Goal: Transaction & Acquisition: Purchase product/service

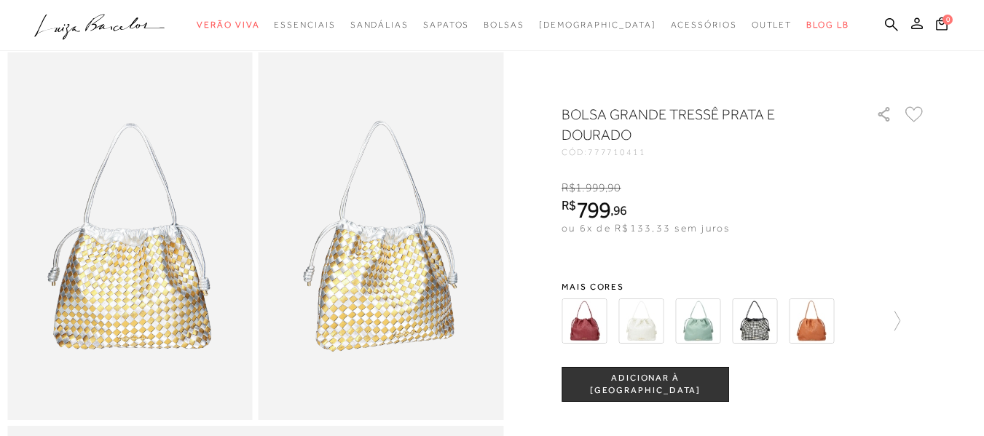
scroll to position [73, 0]
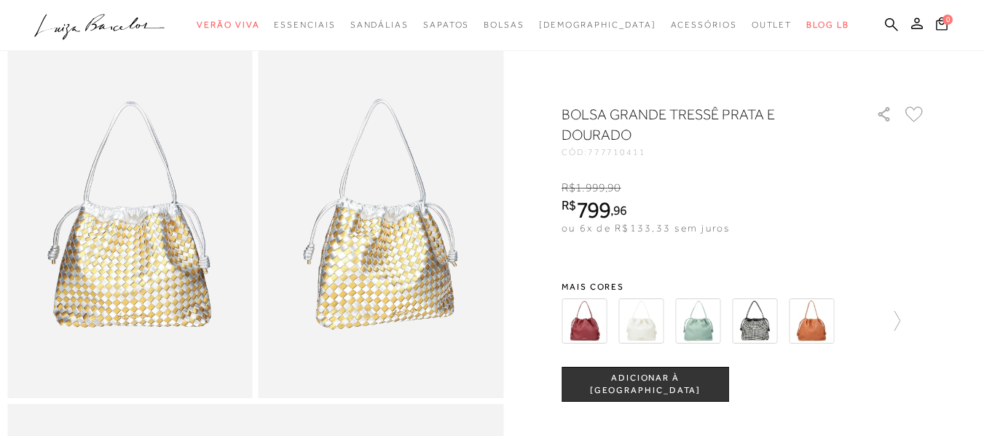
click at [692, 398] on button "ADICIONAR À [GEOGRAPHIC_DATA]" at bounding box center [646, 384] width 168 height 35
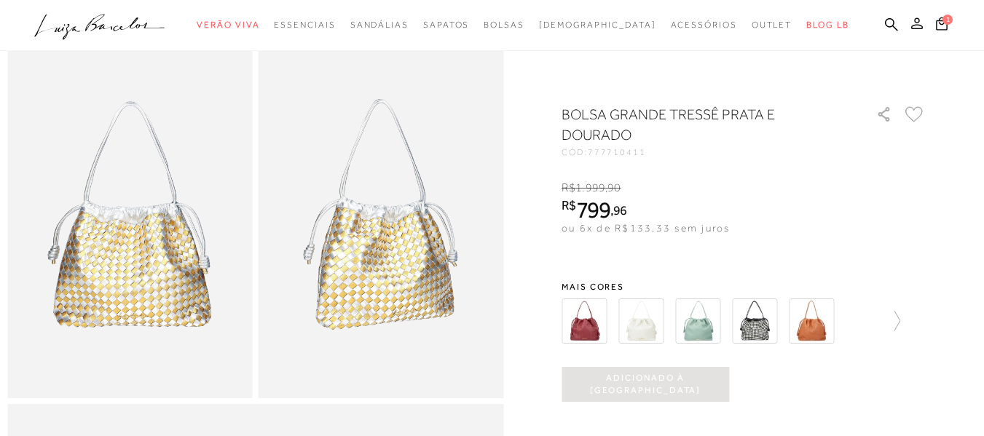
scroll to position [0, 0]
click at [936, 22] on icon at bounding box center [942, 23] width 12 height 13
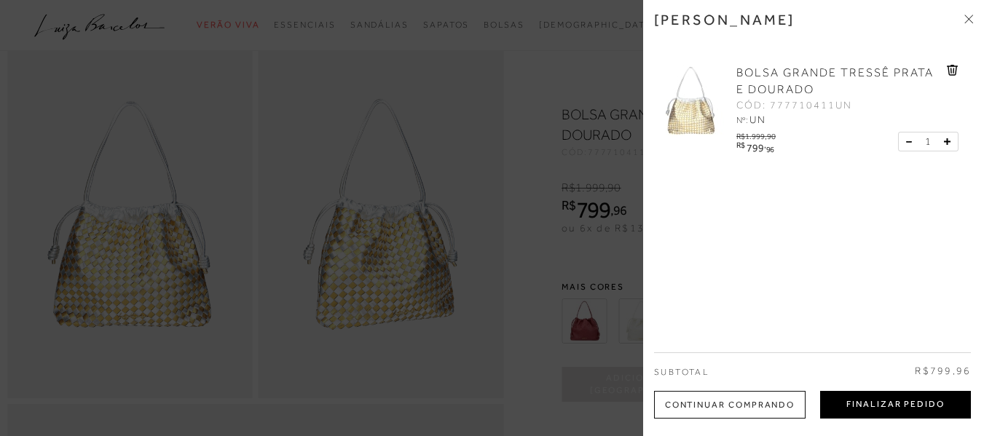
click at [968, 409] on button "Finalizar Pedido" at bounding box center [895, 405] width 151 height 28
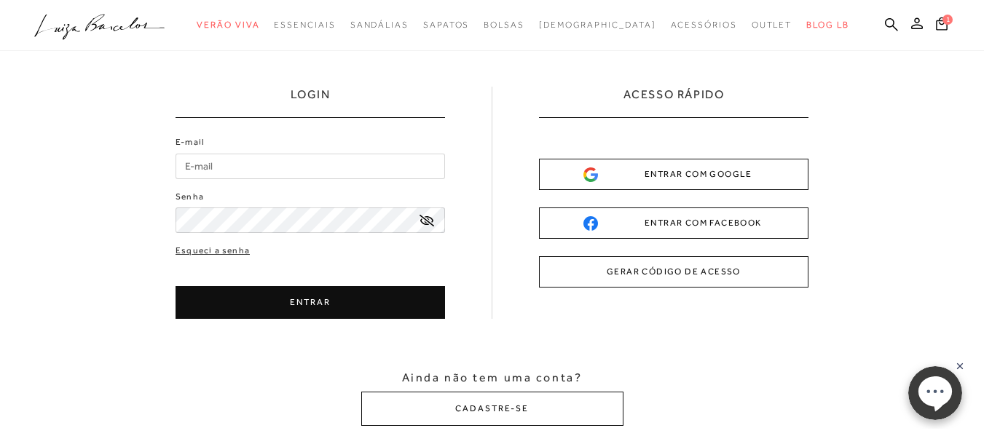
scroll to position [73, 0]
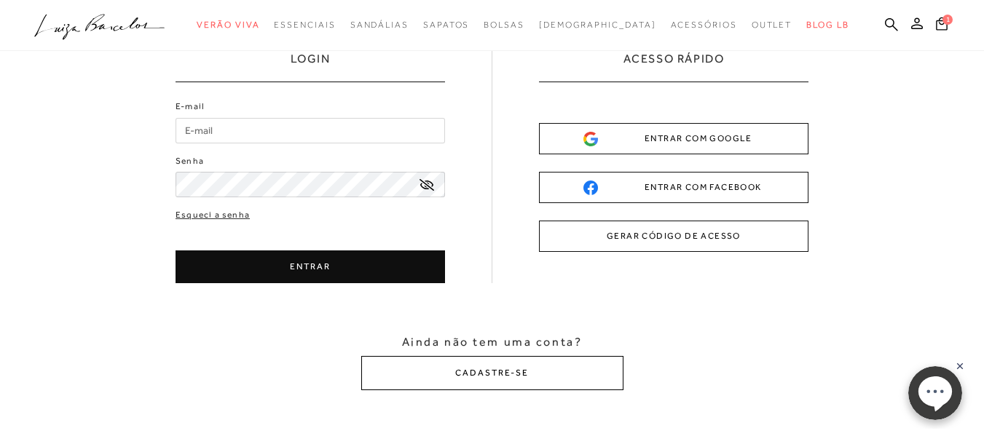
click at [516, 371] on button "CADASTRE-SE" at bounding box center [492, 373] width 262 height 34
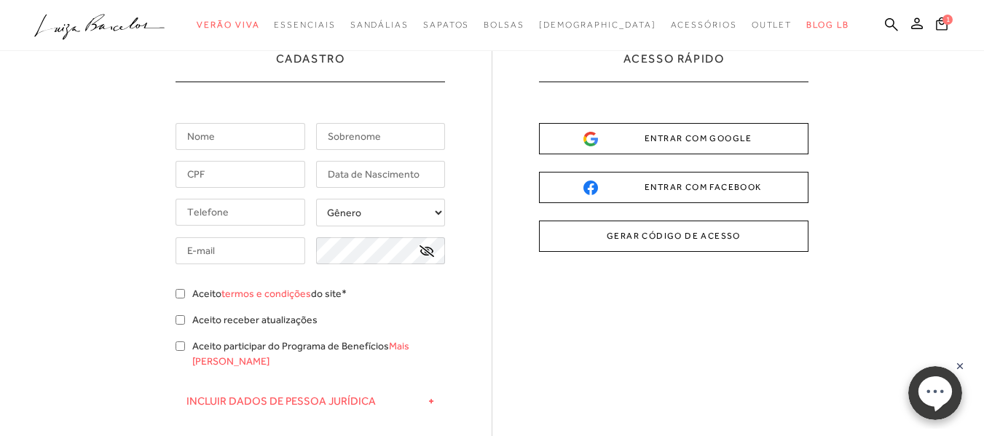
click at [256, 146] on input "text" at bounding box center [241, 136] width 130 height 27
type input "[PERSON_NAME]"
type input "147.162.157-09"
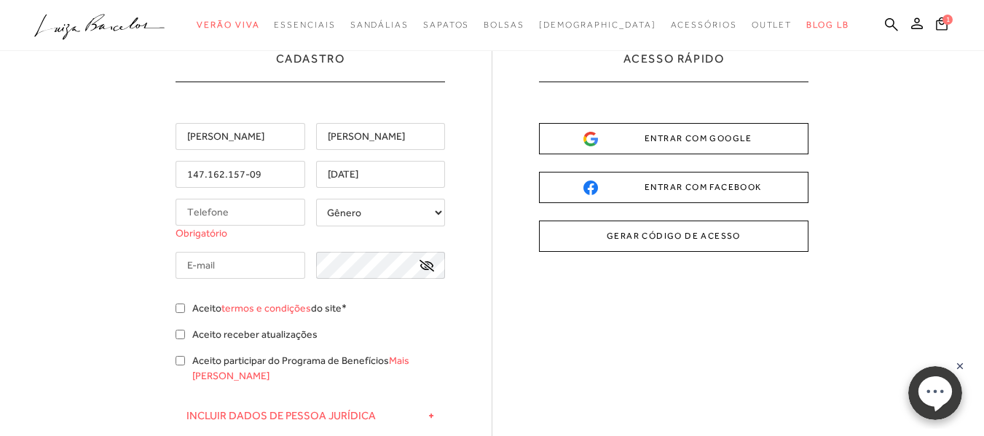
type input "[DATE]"
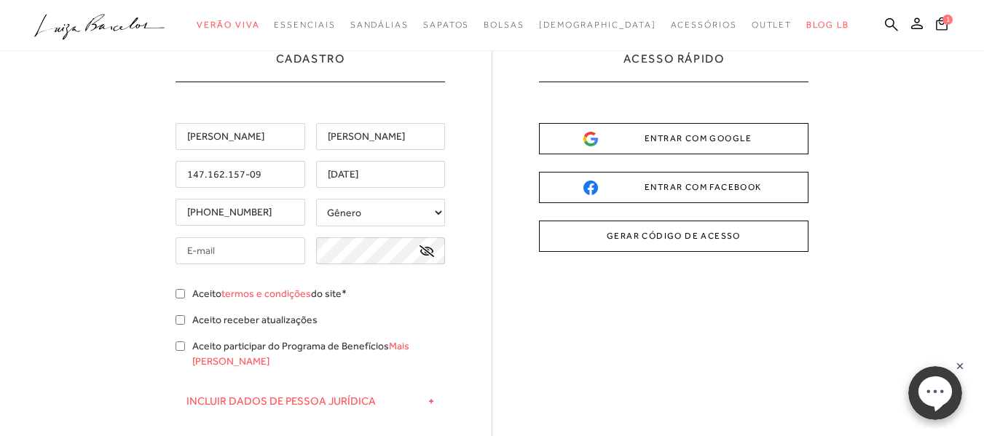
type input "[PHONE_NUMBER]"
select select
type input "[EMAIL_ADDRESS][DOMAIN_NAME]"
click at [179, 295] on input "Aceito termos e condições do site*" at bounding box center [180, 293] width 9 height 9
checkbox input "true"
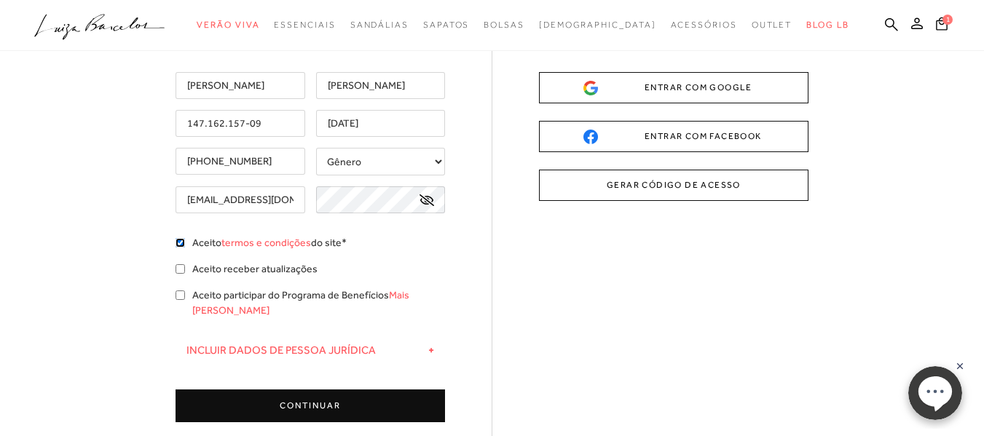
scroll to position [146, 0]
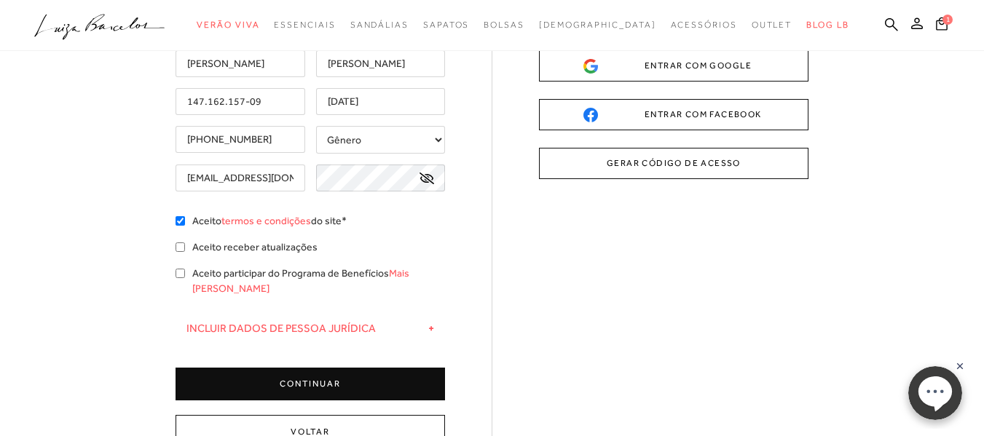
click at [317, 372] on button "CONTINUAR" at bounding box center [311, 384] width 270 height 33
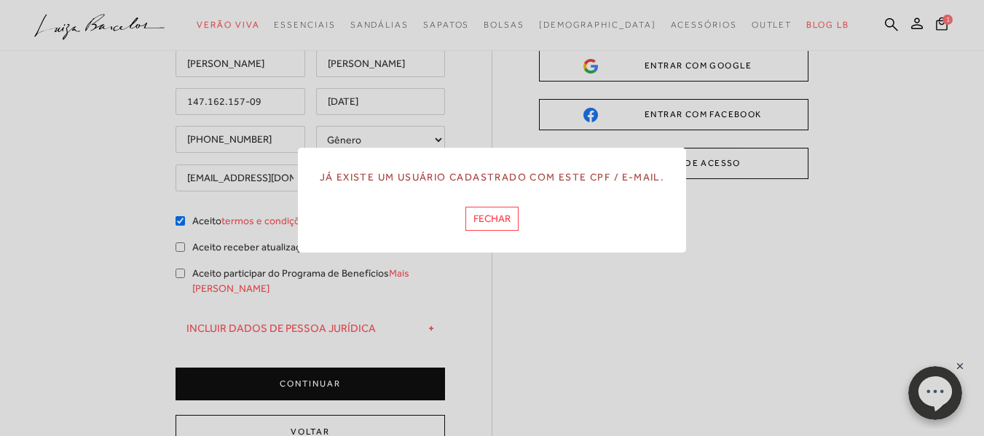
click at [502, 216] on button "FECHAR" at bounding box center [491, 219] width 53 height 24
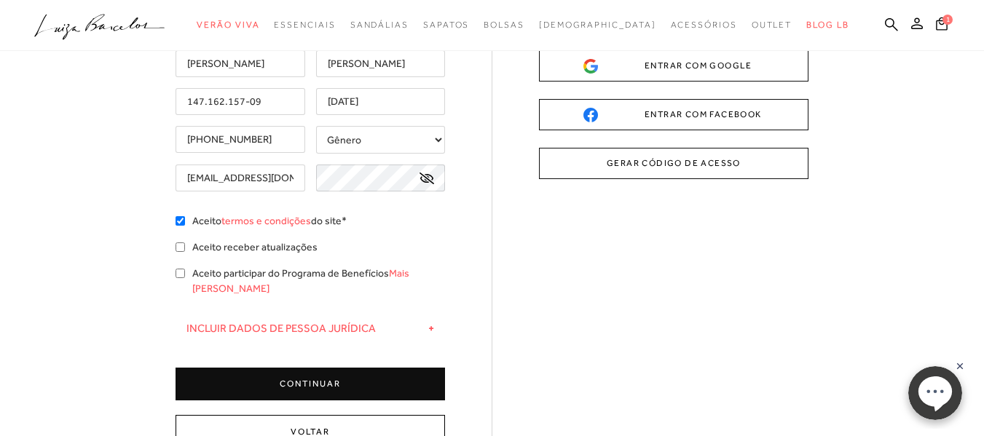
click at [373, 415] on button "Voltar" at bounding box center [311, 432] width 270 height 34
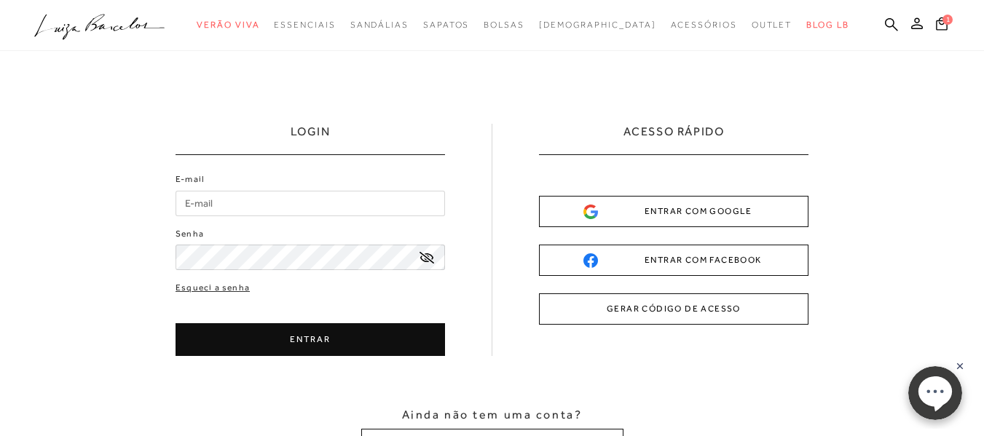
click at [342, 211] on input "E-mail" at bounding box center [311, 203] width 270 height 25
type input "[EMAIL_ADDRESS][DOMAIN_NAME]"
click at [315, 326] on button "ENTRAR" at bounding box center [311, 339] width 270 height 33
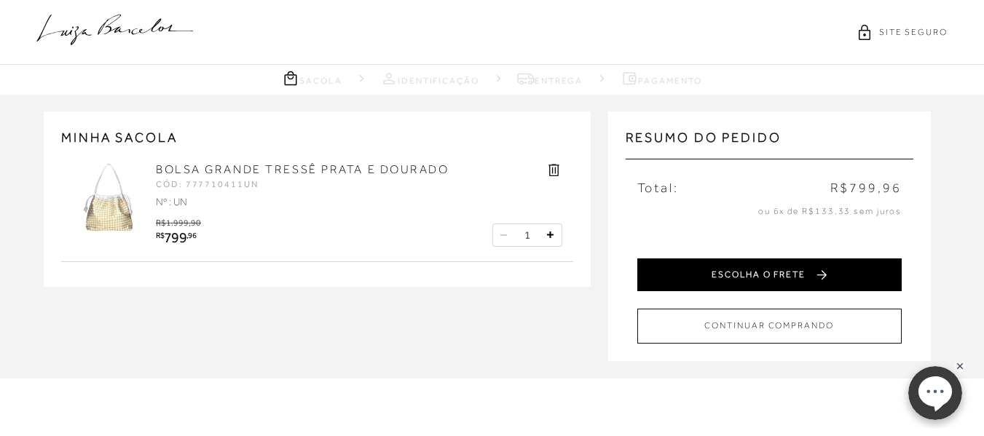
click at [786, 269] on button "ESCOLHA O FRETE" at bounding box center [769, 275] width 264 height 33
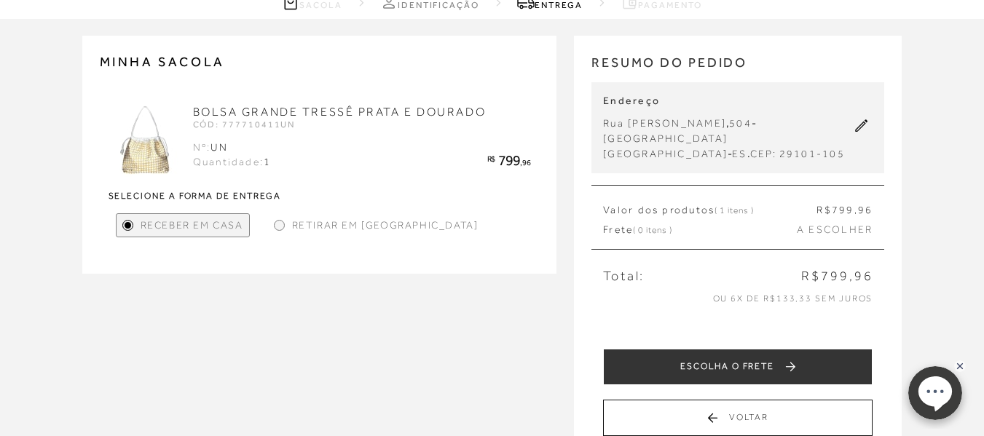
scroll to position [73, 0]
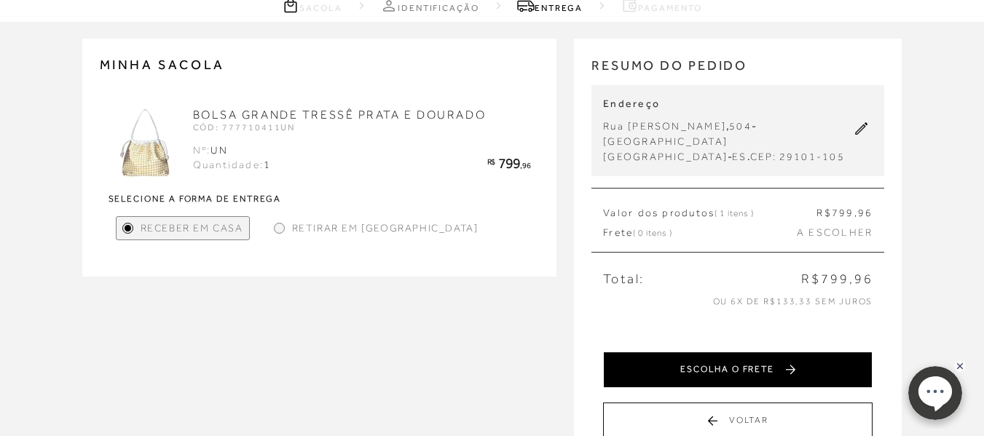
click at [792, 352] on button "ESCOLHA O FRETE" at bounding box center [738, 370] width 270 height 36
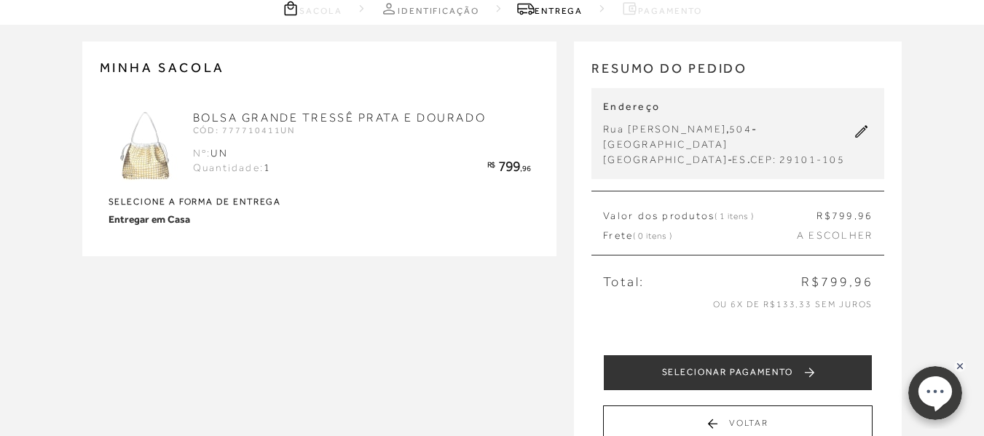
scroll to position [146, 0]
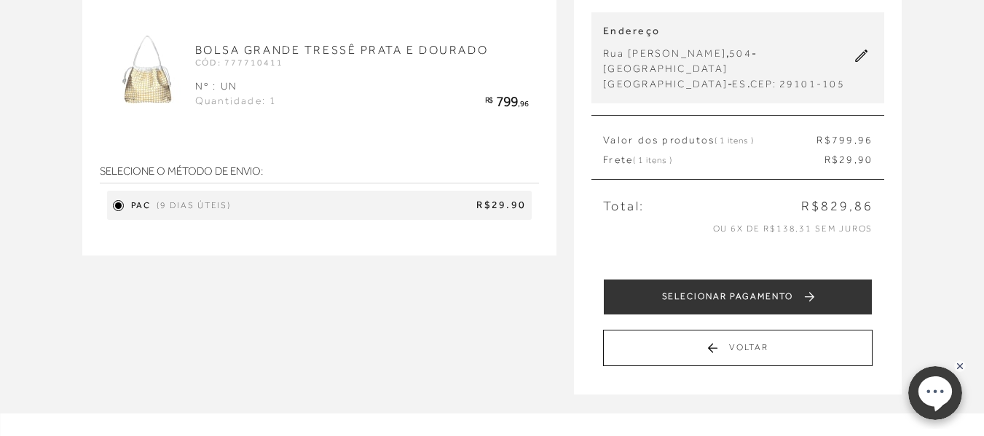
click at [856, 50] on icon at bounding box center [861, 56] width 13 height 13
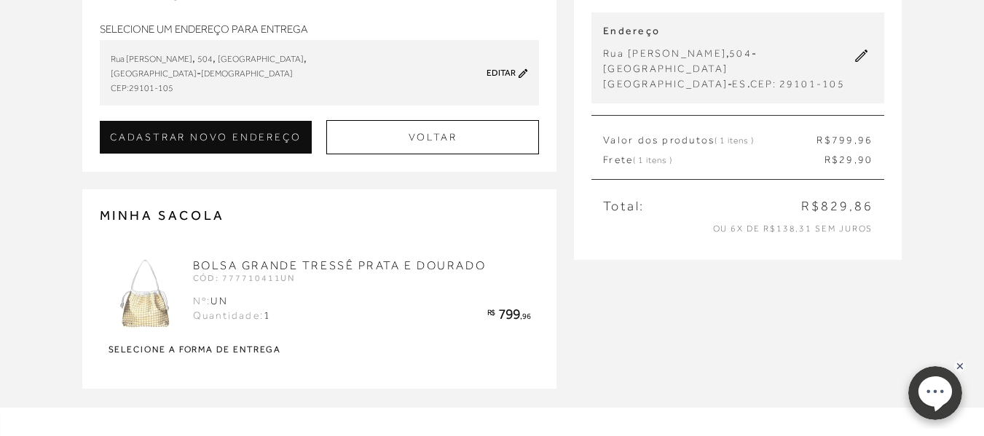
click at [517, 71] on div "Editar" at bounding box center [496, 73] width 63 height 11
click at [499, 71] on link "Editar" at bounding box center [501, 73] width 29 height 10
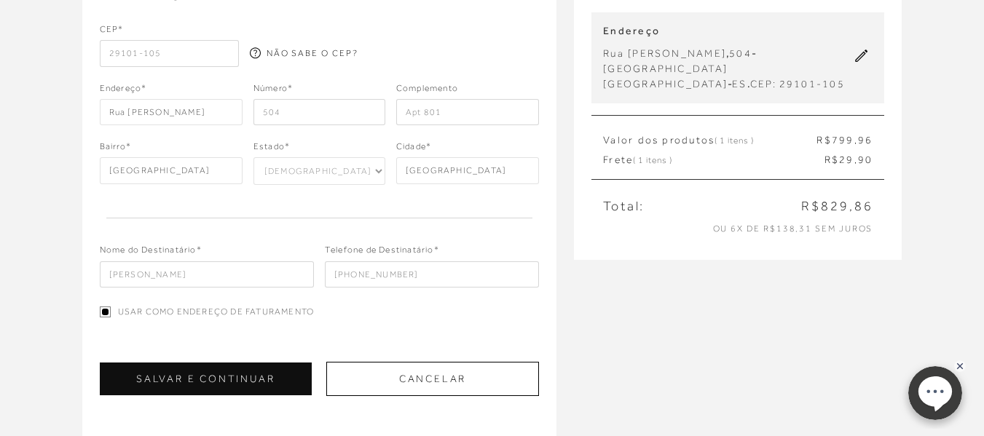
click at [192, 280] on input "[PERSON_NAME]" at bounding box center [207, 274] width 214 height 26
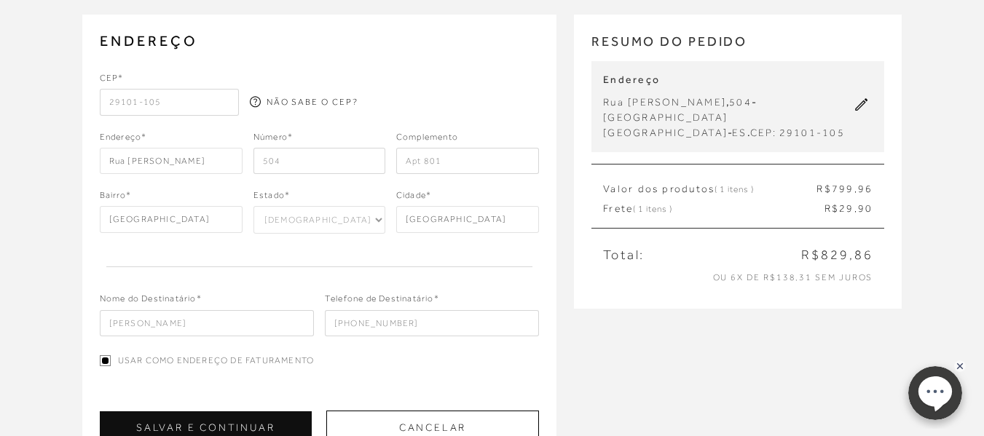
scroll to position [73, 0]
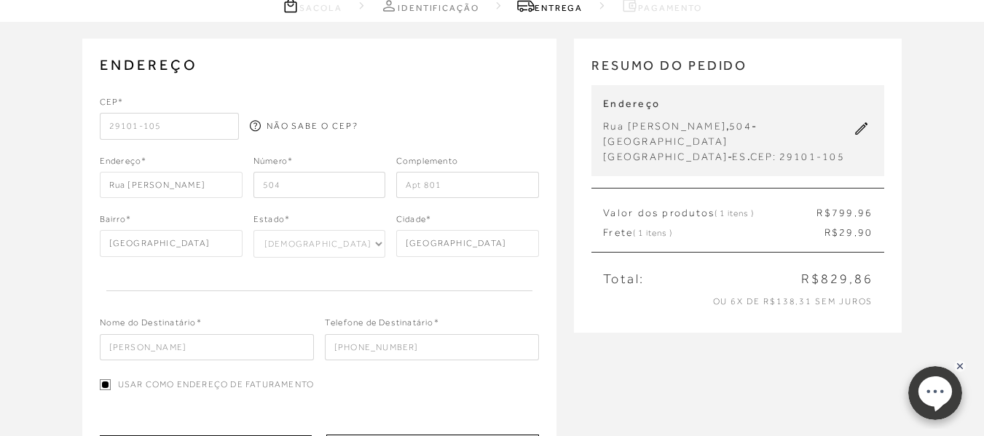
drag, startPoint x: 186, startPoint y: 345, endPoint x: 25, endPoint y: 342, distance: 160.3
click at [26, 343] on div "ENDEREÇO [GEOGRAPHIC_DATA][PERSON_NAME] , 504 , [GEOGRAPHIC_DATA] , [GEOGRAPHIC…" at bounding box center [492, 389] width 984 height 735
type input "[PERSON_NAME]"
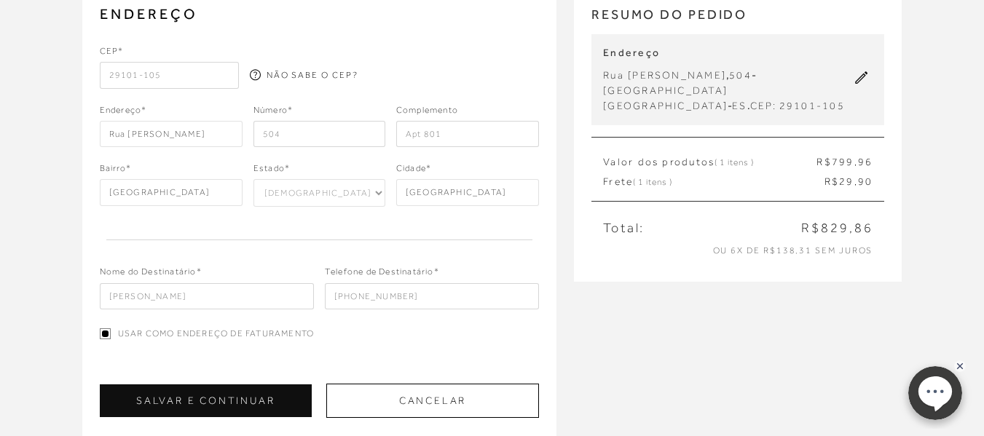
scroll to position [146, 0]
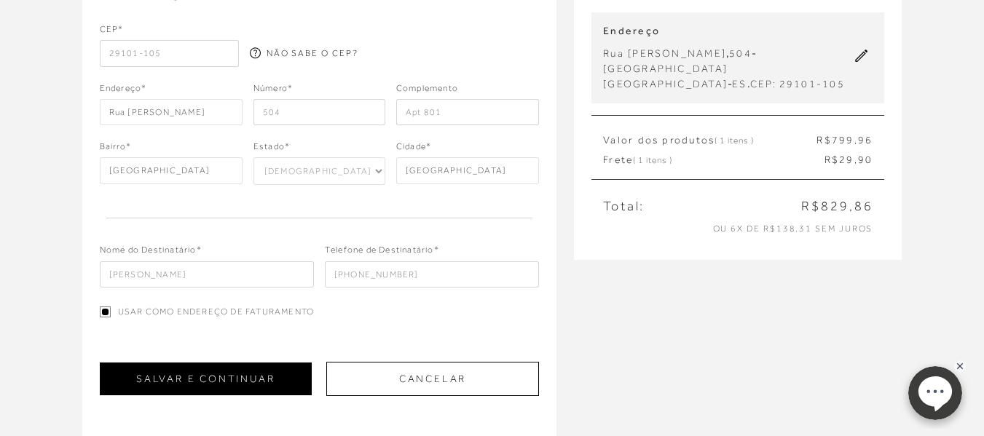
type input "[PHONE_NUMBER]"
click at [229, 379] on button "SALVAR E CONTINUAR" at bounding box center [206, 379] width 212 height 33
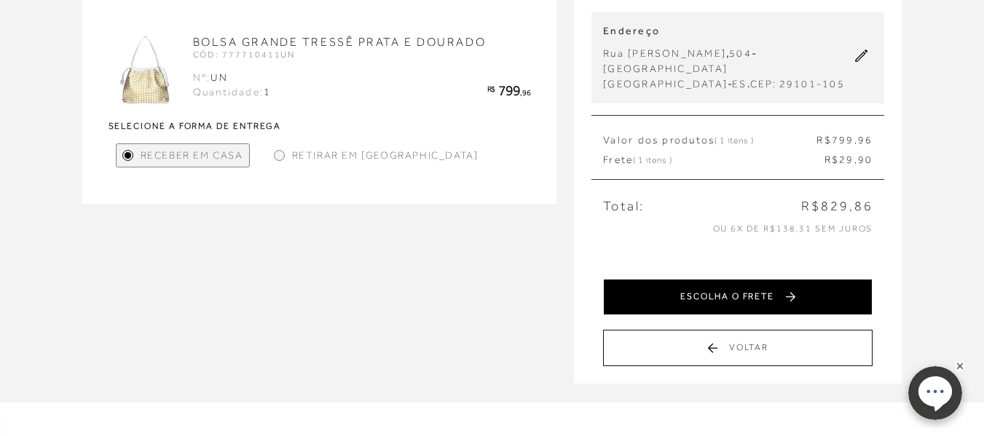
click at [784, 279] on button "ESCOLHA O FRETE" at bounding box center [738, 297] width 270 height 36
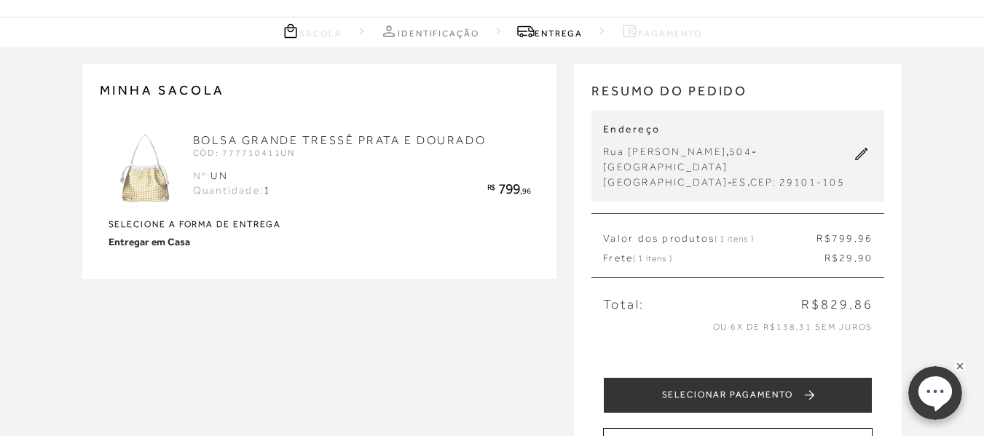
scroll to position [73, 0]
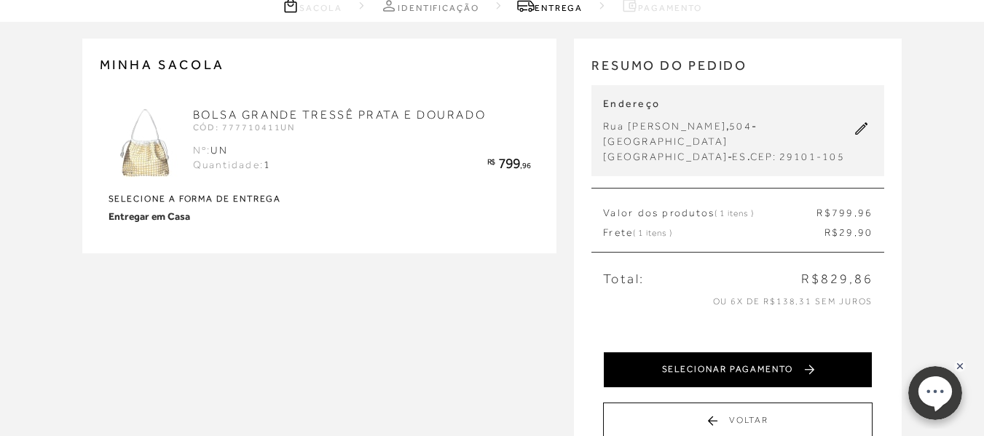
click at [741, 358] on button "SELECIONAR PAGAMENTO" at bounding box center [738, 370] width 270 height 36
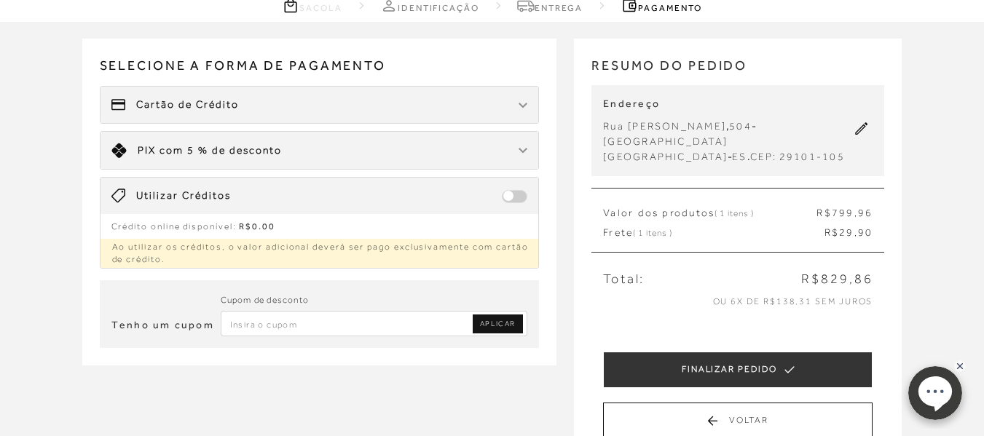
click at [484, 106] on div "Cartão de Crédito" at bounding box center [320, 105] width 438 height 36
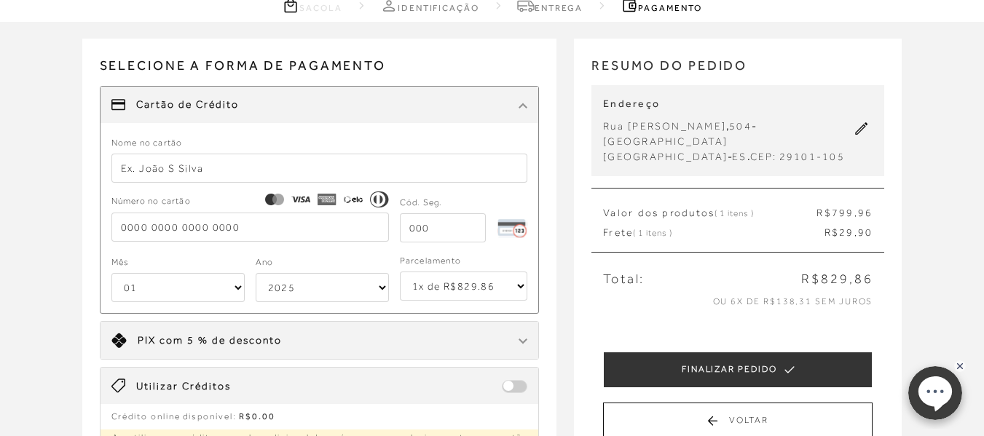
click at [298, 166] on input "text" at bounding box center [319, 168] width 417 height 29
type input "[PERSON_NAME]"
type input "[CREDIT_CARD_NUMBER]"
type input "298"
click at [197, 288] on select "01 02 03 04 05 06 07 08 09 10 11 12" at bounding box center [177, 287] width 133 height 29
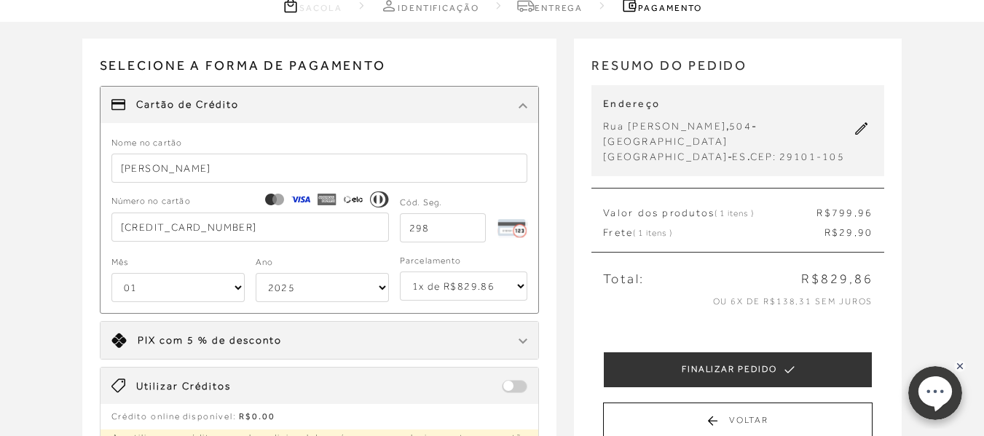
select select "11"
click at [111, 273] on select "01 02 03 04 05 06 07 08 09 10 11 12" at bounding box center [177, 287] width 133 height 29
click at [294, 278] on select "2025 2026 2027 2028 2029 2030 2031 2032 2033 2034 2035 2036 2037 2038 2039 2040…" at bounding box center [322, 287] width 133 height 29
select select "2029"
click at [256, 273] on select "2025 2026 2027 2028 2029 2030 2031 2032 2033 2034 2035 2036 2037 2038 2039 2040…" at bounding box center [322, 287] width 133 height 29
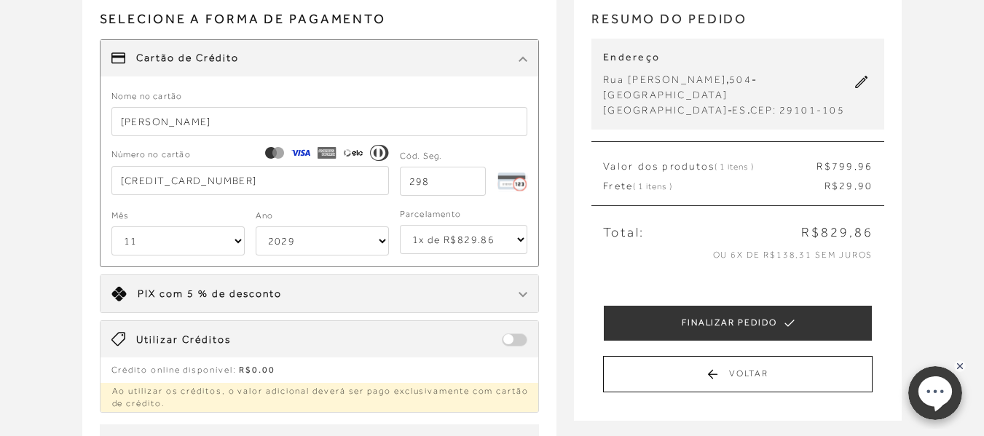
scroll to position [146, 0]
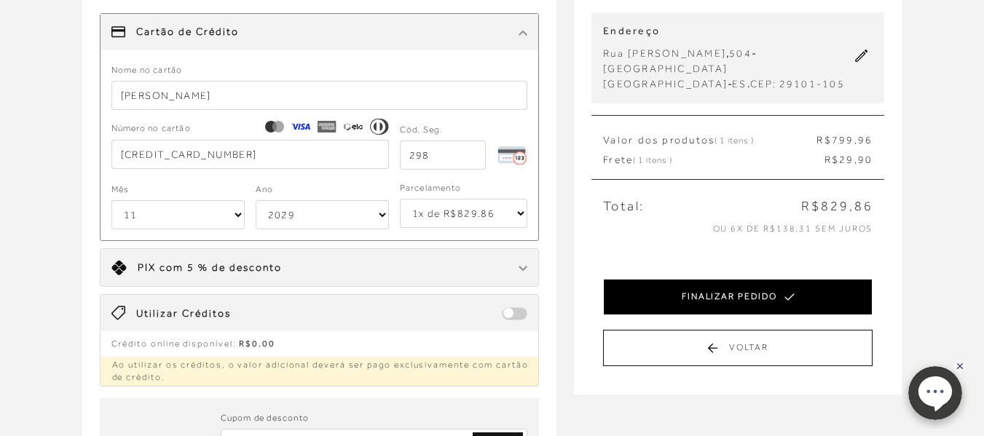
click at [740, 279] on button "FINALIZAR PEDIDO" at bounding box center [738, 297] width 270 height 36
select select "11"
select select "2029"
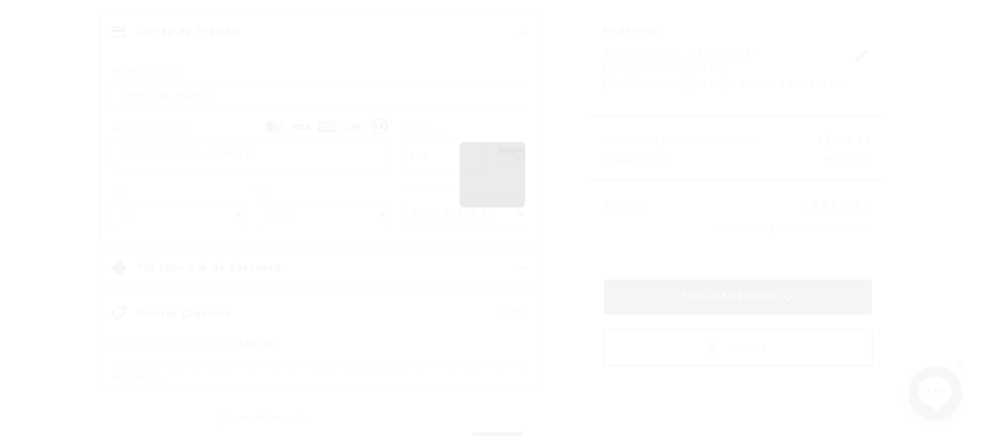
scroll to position [0, 0]
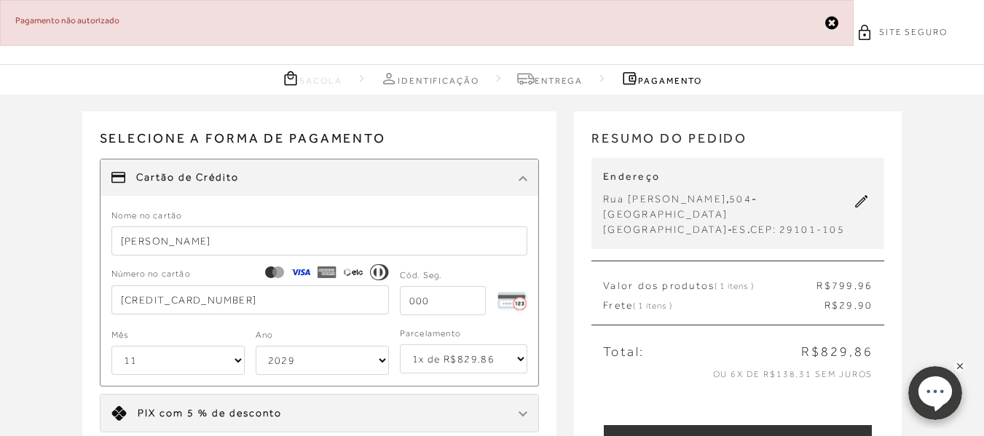
drag, startPoint x: 437, startPoint y: 303, endPoint x: 376, endPoint y: 304, distance: 61.2
click at [375, 304] on div "Número no cartão [CREDIT_CARD_NUMBER] Cód. Seg." at bounding box center [319, 291] width 417 height 48
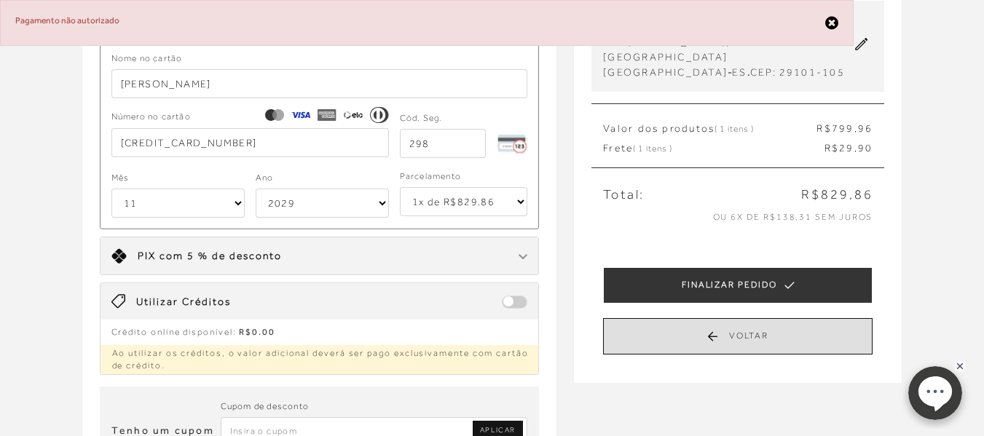
scroll to position [146, 0]
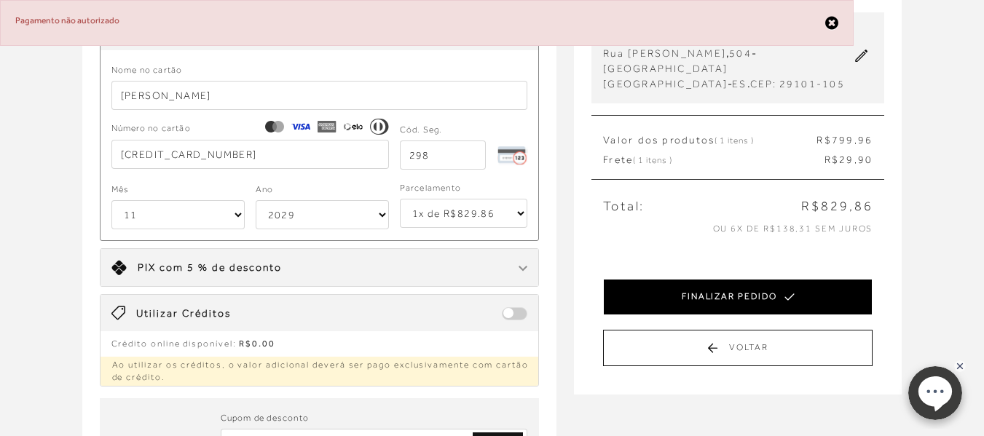
type input "298"
click at [722, 279] on button "FINALIZAR PEDIDO" at bounding box center [738, 297] width 270 height 36
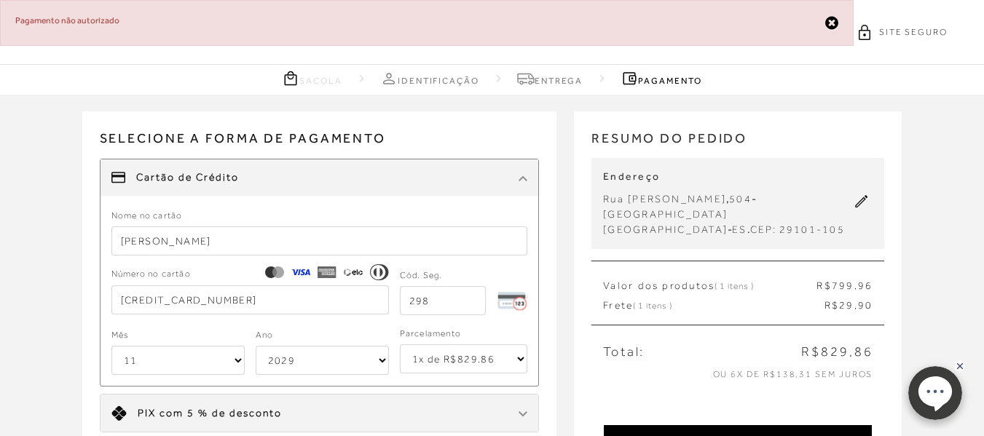
select select "11"
select select "2029"
drag, startPoint x: 199, startPoint y: 245, endPoint x: 4, endPoint y: 253, distance: 194.6
click at [4, 253] on div "MINHA SACOLA BOLSA GRANDE TRESSÊ PRATA E DOURADO CÓD: 777710411UN Nº: UN" at bounding box center [492, 386] width 984 height 582
type input "[PERSON_NAME]"
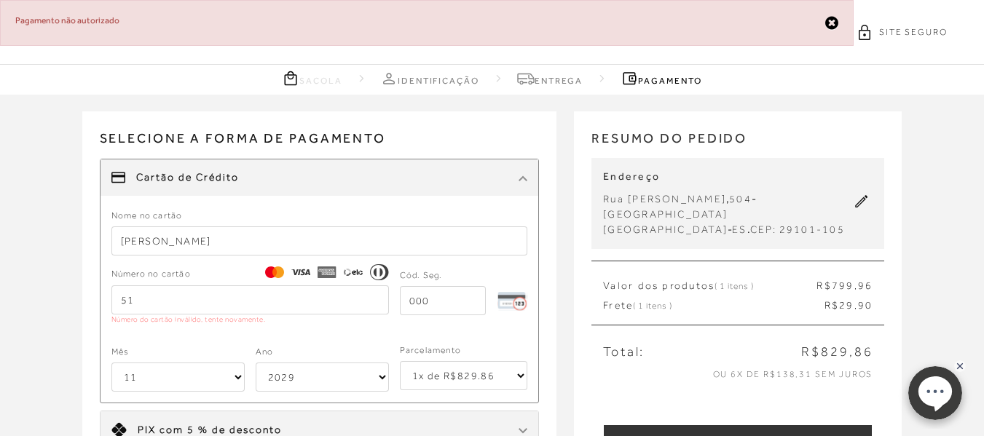
type input "5"
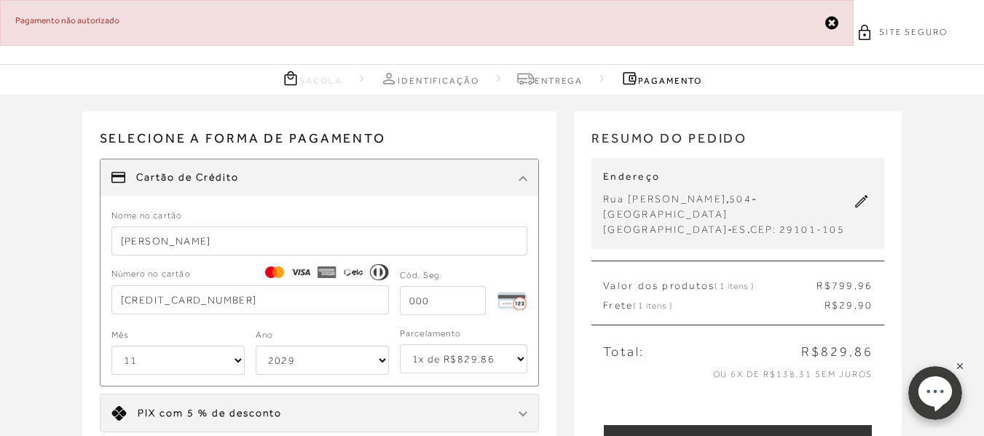
type input "[CREDIT_CARD_NUMBER]"
type input "434"
select select "08"
select select "2032"
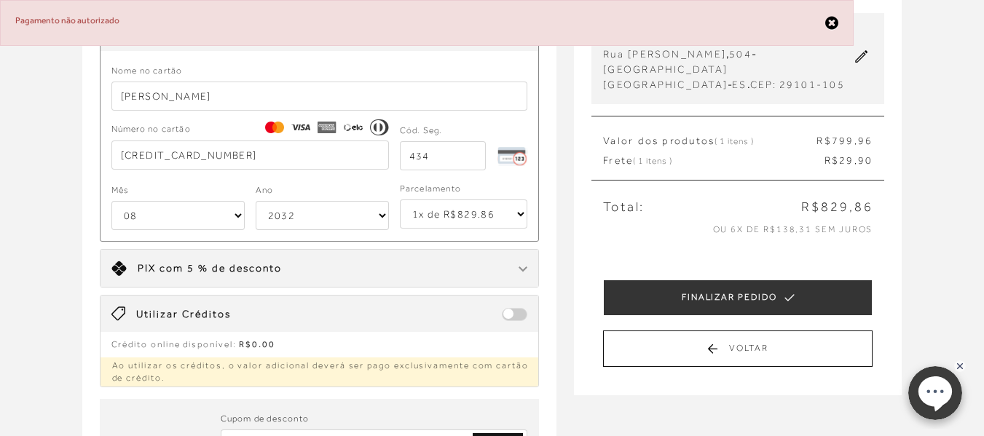
scroll to position [146, 0]
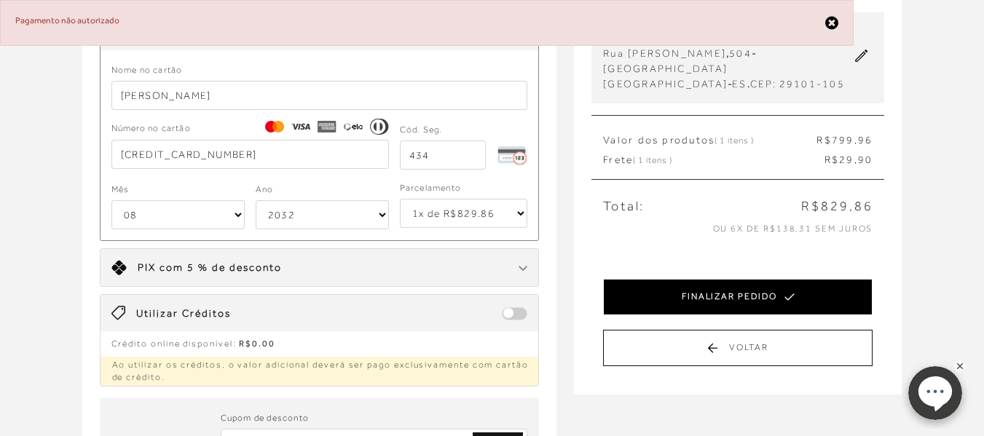
click at [691, 279] on button "FINALIZAR PEDIDO" at bounding box center [738, 297] width 270 height 36
select select "08"
select select "2032"
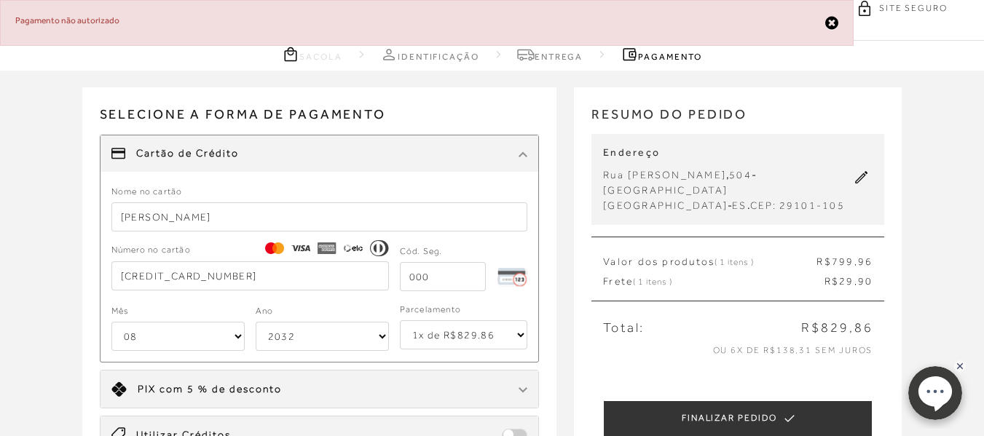
scroll to position [0, 0]
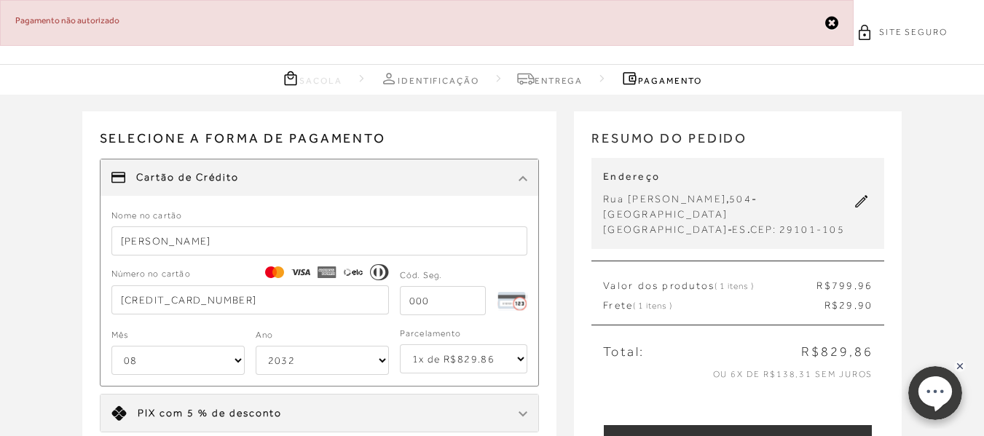
click at [835, 25] on icon at bounding box center [831, 22] width 13 height 15
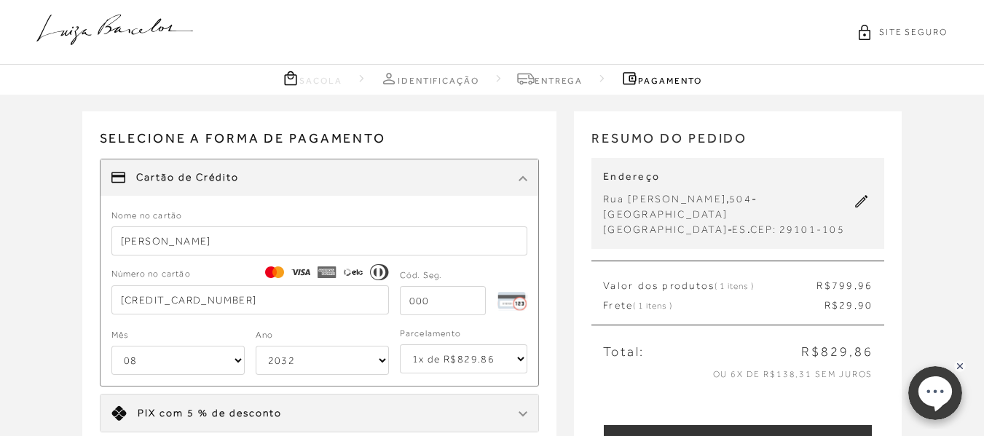
click at [116, 29] on icon at bounding box center [114, 30] width 157 height 31
